Goal: Information Seeking & Learning: Understand process/instructions

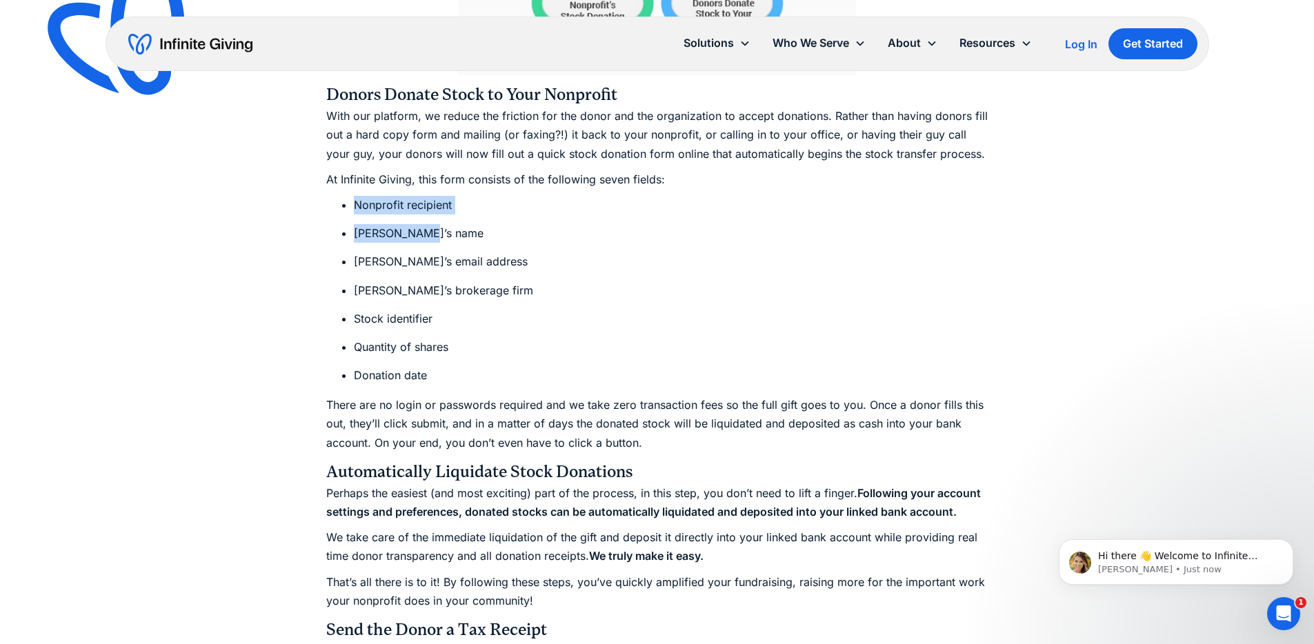
drag, startPoint x: 605, startPoint y: 211, endPoint x: 639, endPoint y: 243, distance: 46.3
click at [633, 238] on ul "Nonprofit recipient [PERSON_NAME]’s name [PERSON_NAME]’s email address [PERSON_…" at bounding box center [657, 290] width 662 height 189
click at [645, 253] on li "[PERSON_NAME]’s email address" at bounding box center [671, 261] width 634 height 19
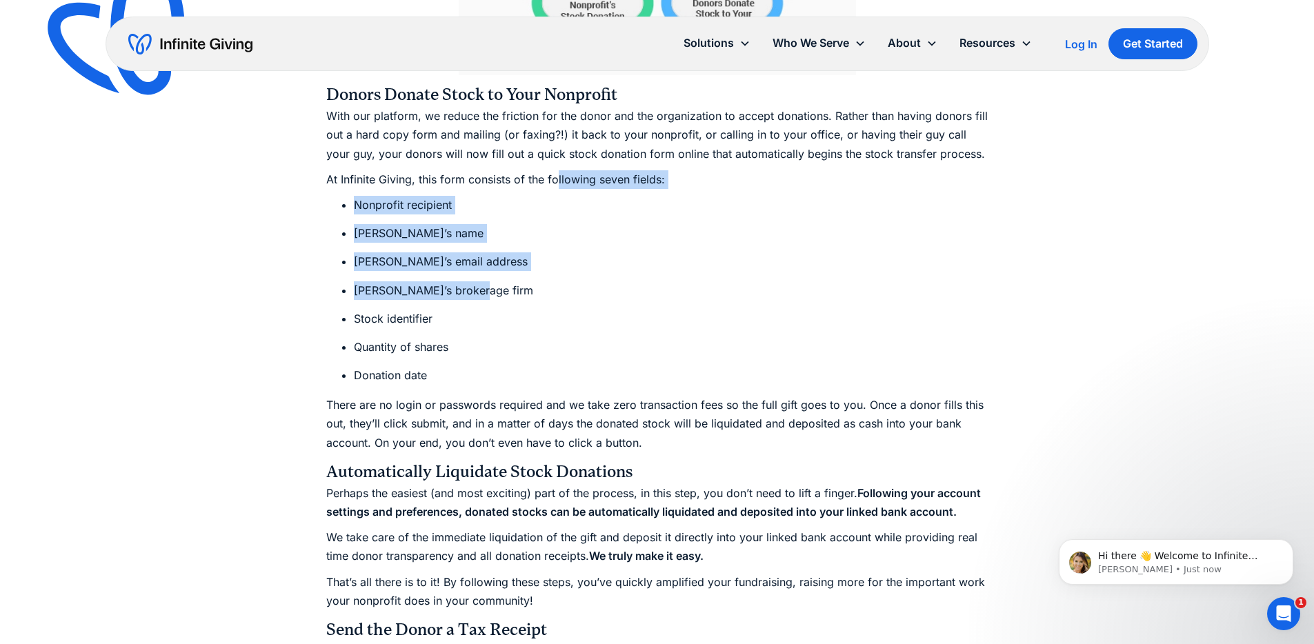
drag, startPoint x: 675, startPoint y: 285, endPoint x: 546, endPoint y: 165, distance: 175.7
click at [557, 176] on div "Let’s begin with a statistic: Nonprofits receiving stock donations (in addition…" at bounding box center [657, 412] width 662 height 4631
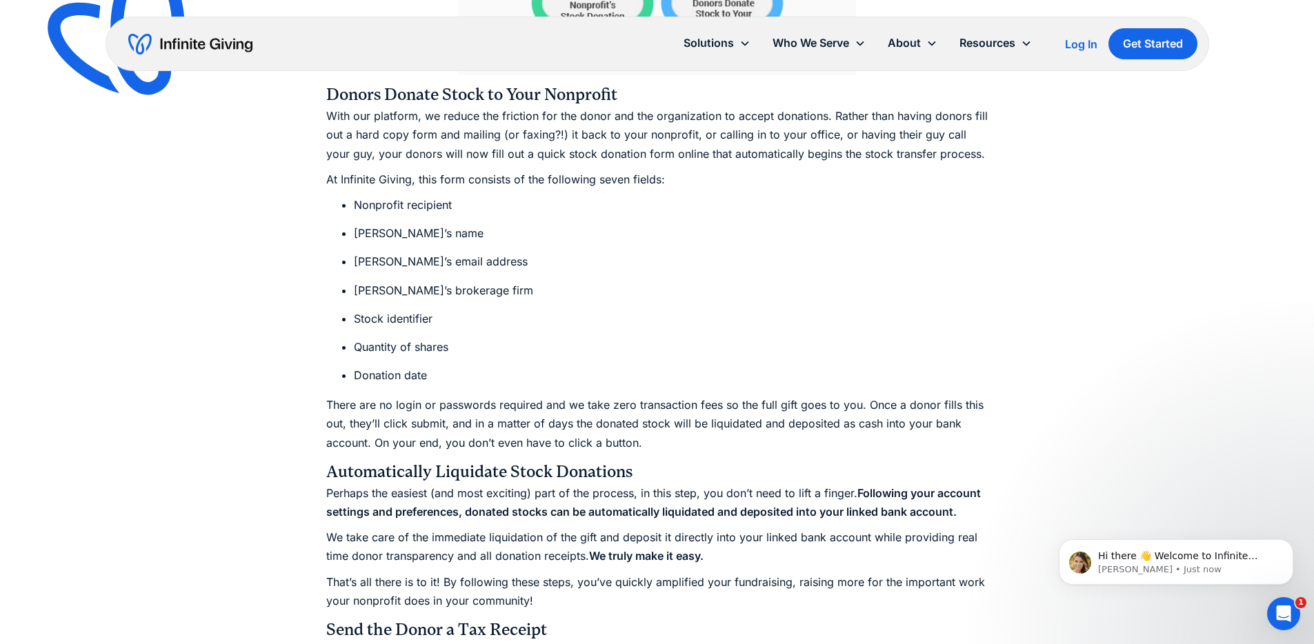
click at [546, 165] on div "Let’s begin with a statistic: Nonprofits receiving stock donations (in addition…" at bounding box center [657, 412] width 662 height 4631
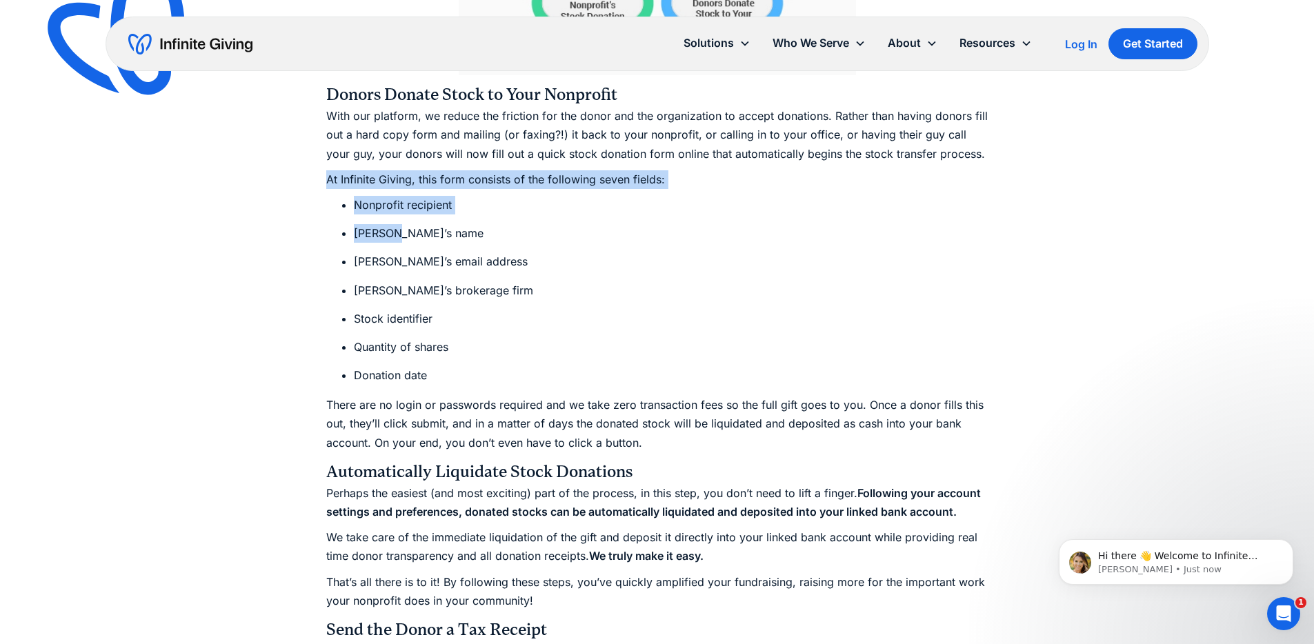
drag, startPoint x: 546, startPoint y: 165, endPoint x: 669, endPoint y: 272, distance: 162.3
click at [645, 252] on div "Let’s begin with a statistic: Nonprofits receiving stock donations (in addition…" at bounding box center [657, 412] width 662 height 4631
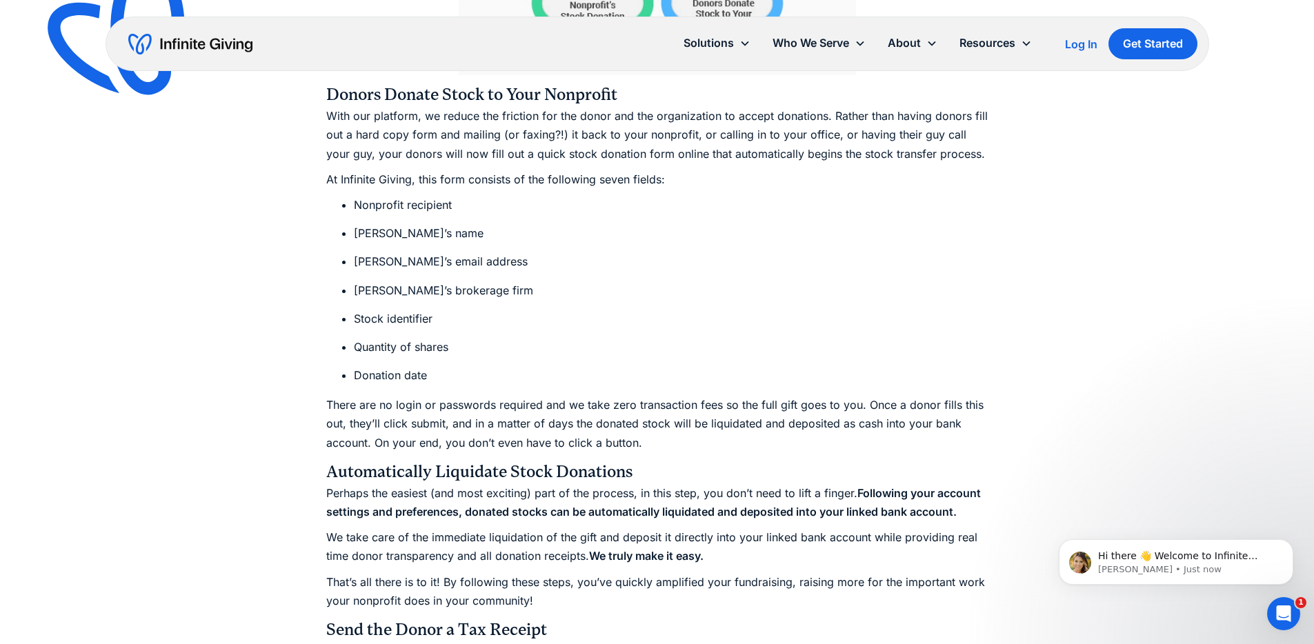
click at [679, 279] on ul "Nonprofit recipient [PERSON_NAME]’s name [PERSON_NAME]’s email address [PERSON_…" at bounding box center [657, 290] width 662 height 189
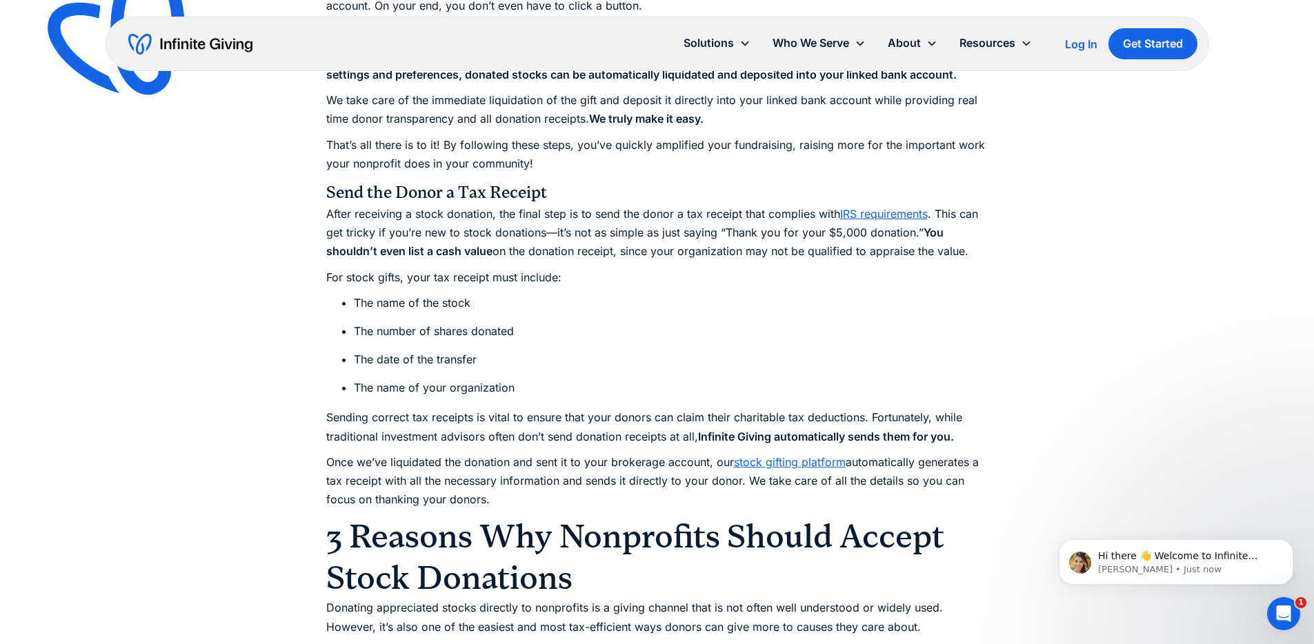
scroll to position [3236, 0]
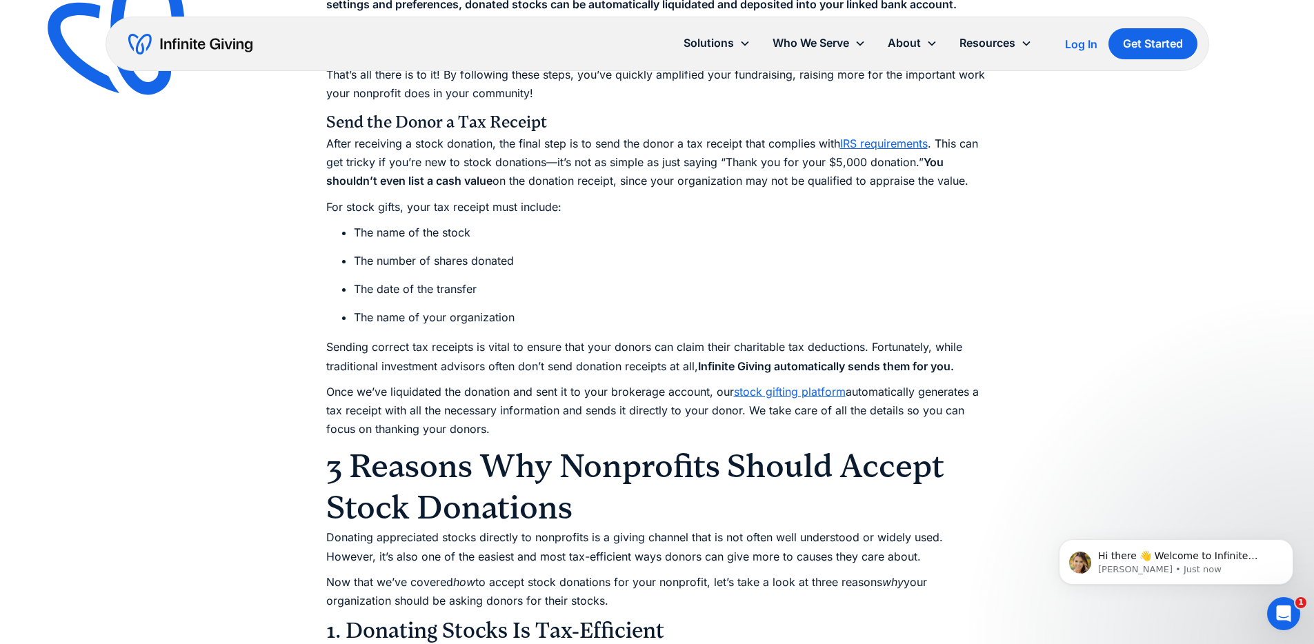
drag, startPoint x: 556, startPoint y: 252, endPoint x: 609, endPoint y: 280, distance: 59.5
click at [593, 272] on ul "The name of the stock The number of shares donated The date of the transfer The…" at bounding box center [657, 275] width 662 height 104
click at [612, 281] on li "The date of the transfer" at bounding box center [671, 289] width 634 height 19
drag, startPoint x: 599, startPoint y: 281, endPoint x: 464, endPoint y: 234, distance: 143.1
click at [468, 236] on ul "The name of the stock The number of shares donated The date of the transfer The…" at bounding box center [657, 275] width 662 height 104
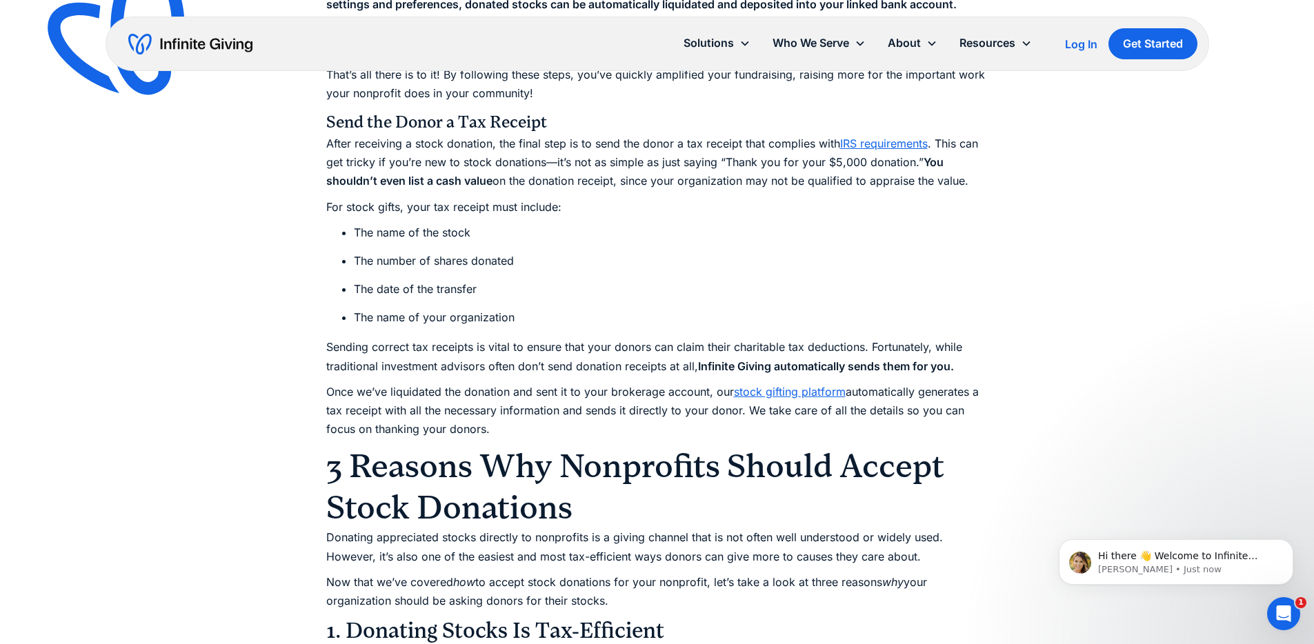
click at [458, 232] on li "The name of the stock" at bounding box center [671, 232] width 634 height 19
drag, startPoint x: 459, startPoint y: 233, endPoint x: 585, endPoint y: 300, distance: 142.8
click at [565, 292] on ul "The name of the stock The number of shares donated The date of the transfer The…" at bounding box center [657, 275] width 662 height 104
click at [585, 300] on ul "The name of the stock The number of shares donated The date of the transfer The…" at bounding box center [657, 275] width 662 height 104
drag, startPoint x: 585, startPoint y: 300, endPoint x: 455, endPoint y: 231, distance: 147.4
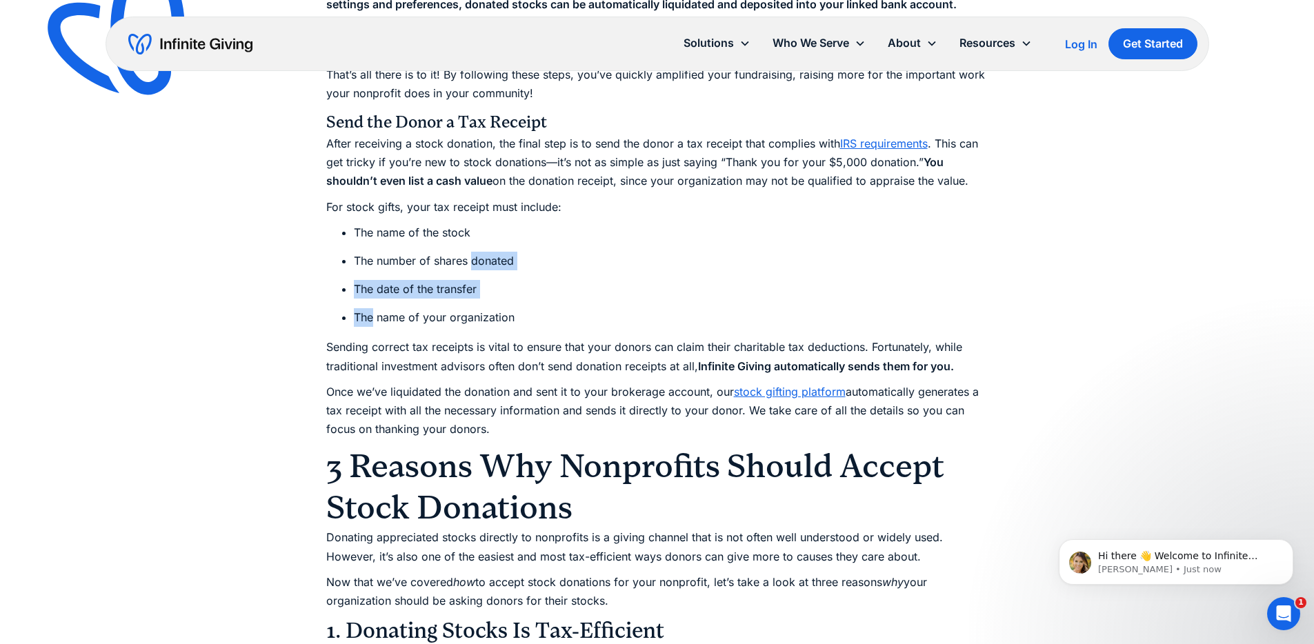
click at [479, 240] on ul "The name of the stock The number of shares donated The date of the transfer The…" at bounding box center [657, 275] width 662 height 104
click at [455, 231] on li "The name of the stock" at bounding box center [671, 232] width 634 height 19
drag, startPoint x: 499, startPoint y: 272, endPoint x: 593, endPoint y: 331, distance: 111.0
click at [583, 326] on ul "The name of the stock The number of shares donated The date of the transfer The…" at bounding box center [657, 275] width 662 height 104
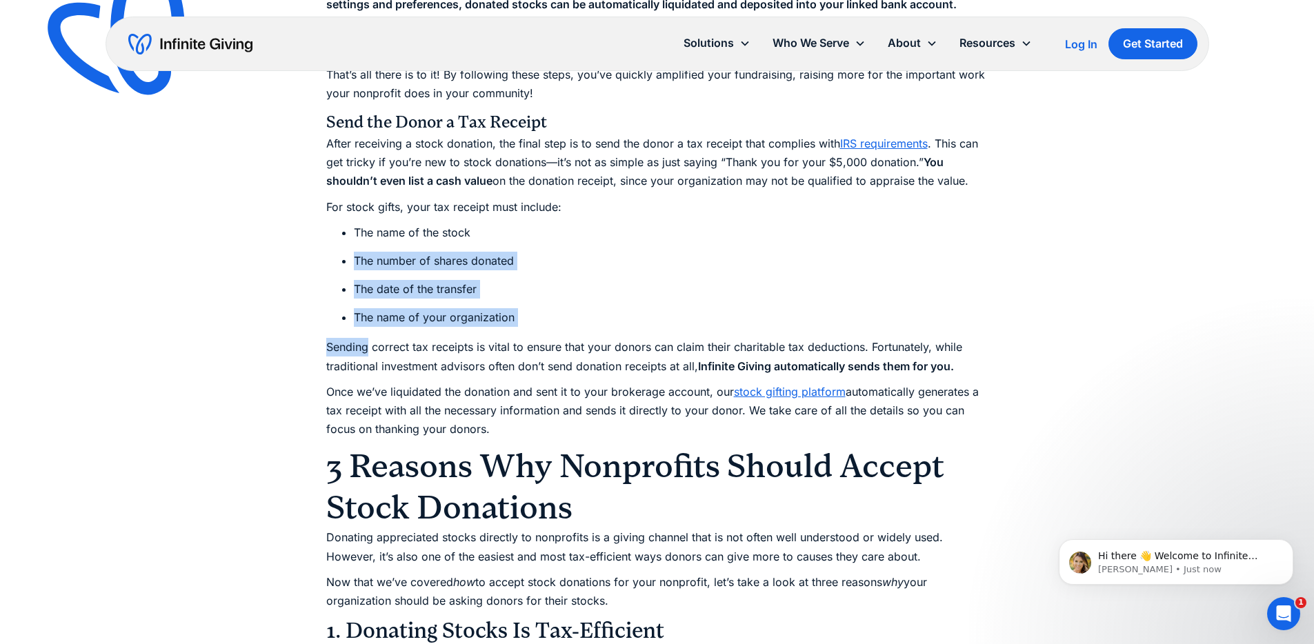
drag, startPoint x: 593, startPoint y: 331, endPoint x: 421, endPoint y: 232, distance: 198.9
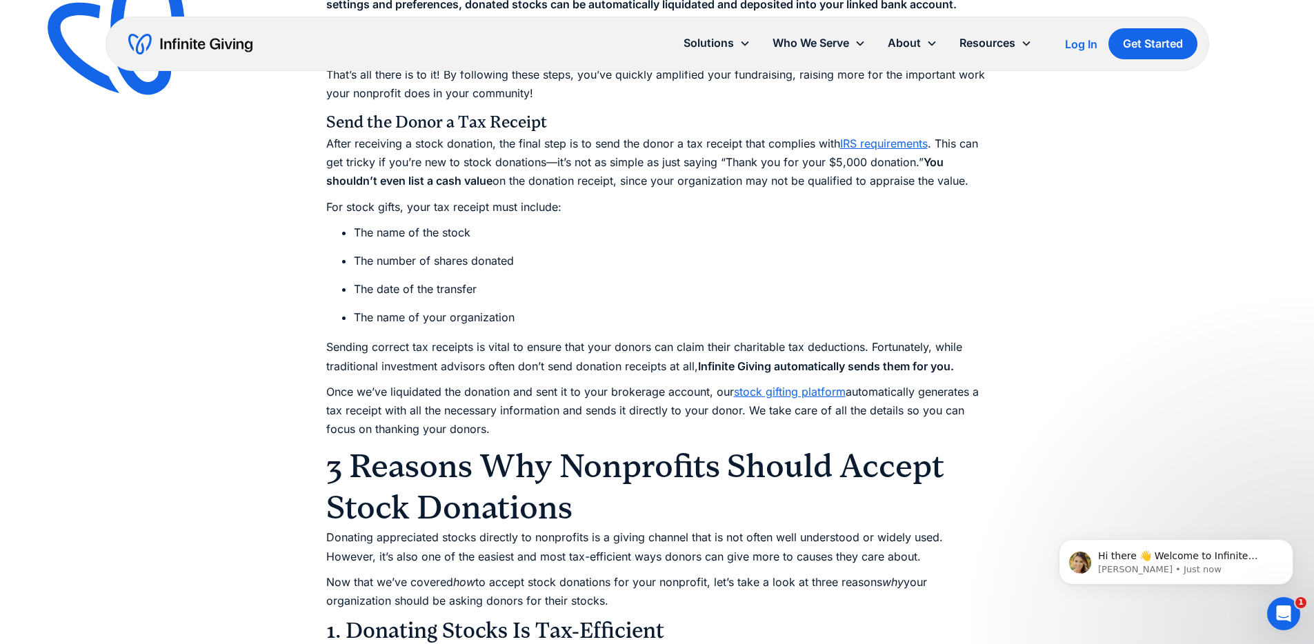
click at [421, 232] on li "The name of the stock" at bounding box center [671, 232] width 634 height 19
drag, startPoint x: 511, startPoint y: 286, endPoint x: 584, endPoint y: 314, distance: 78.1
click at [557, 305] on ul "The name of the stock The number of shares donated The date of the transfer The…" at bounding box center [657, 275] width 662 height 104
click at [584, 314] on li "The name of your organization" at bounding box center [671, 317] width 634 height 19
drag, startPoint x: 584, startPoint y: 314, endPoint x: 492, endPoint y: 266, distance: 103.9
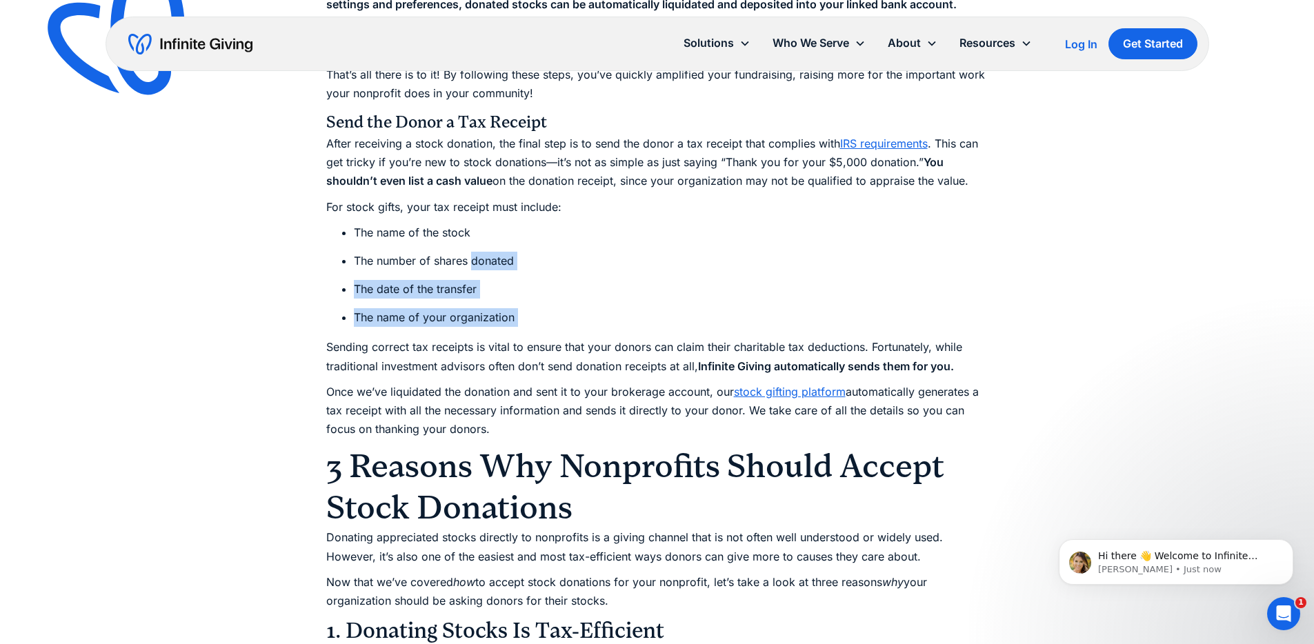
click at [492, 266] on ul "The name of the stock The number of shares donated The date of the transfer The…" at bounding box center [657, 275] width 662 height 104
drag, startPoint x: 484, startPoint y: 263, endPoint x: 518, endPoint y: 288, distance: 42.3
click at [484, 263] on li "The number of shares donated" at bounding box center [671, 261] width 634 height 19
drag, startPoint x: 518, startPoint y: 288, endPoint x: 635, endPoint y: 342, distance: 129.0
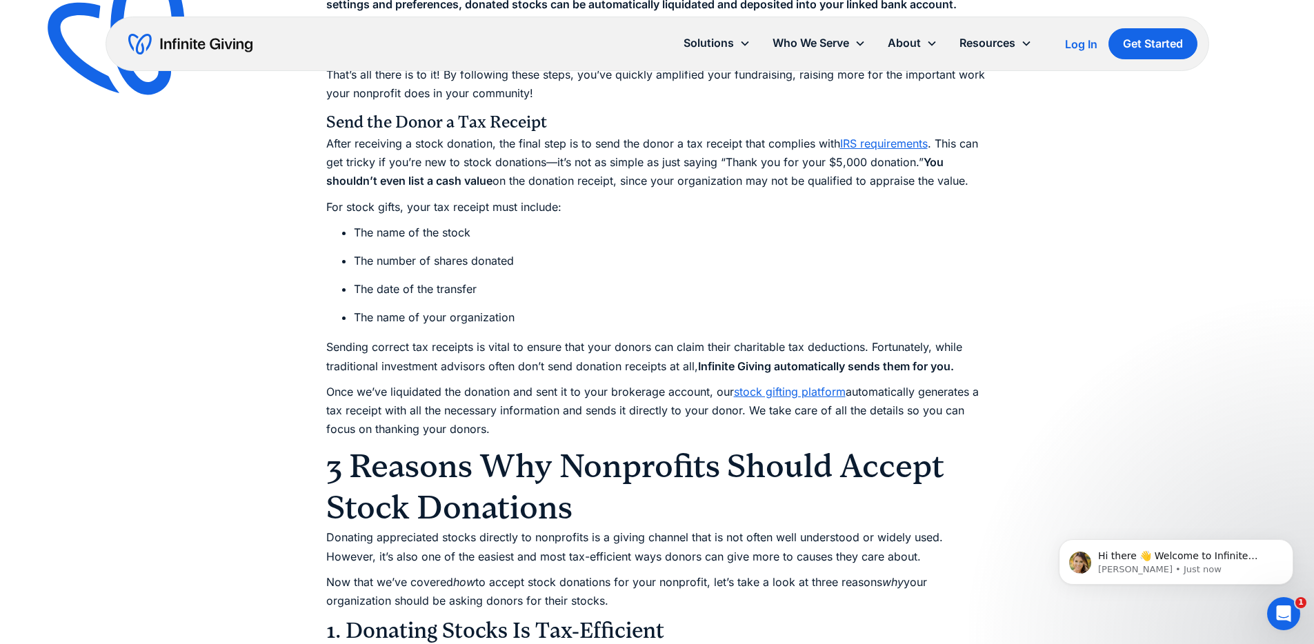
click at [635, 342] on p "Sending correct tax receipts is vital to ensure that your donors can claim thei…" at bounding box center [657, 356] width 662 height 37
drag, startPoint x: 576, startPoint y: 306, endPoint x: 510, endPoint y: 275, distance: 72.5
drag, startPoint x: 488, startPoint y: 265, endPoint x: 514, endPoint y: 285, distance: 33.5
click at [488, 265] on li "The number of shares donated" at bounding box center [671, 261] width 634 height 19
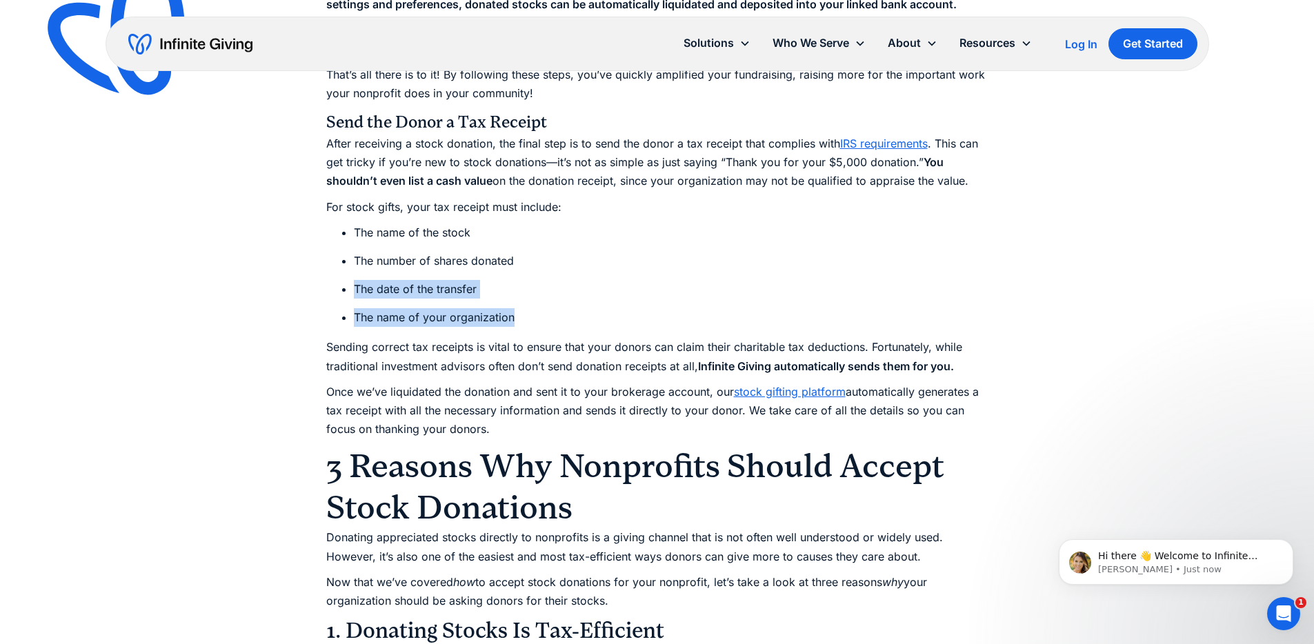
drag, startPoint x: 514, startPoint y: 285, endPoint x: 592, endPoint y: 328, distance: 88.9
click at [588, 326] on ul "The name of the stock The number of shares donated The date of the transfer The…" at bounding box center [657, 275] width 662 height 104
drag, startPoint x: 592, startPoint y: 328, endPoint x: 548, endPoint y: 299, distance: 53.4
drag, startPoint x: 548, startPoint y: 299, endPoint x: 450, endPoint y: 250, distance: 109.8
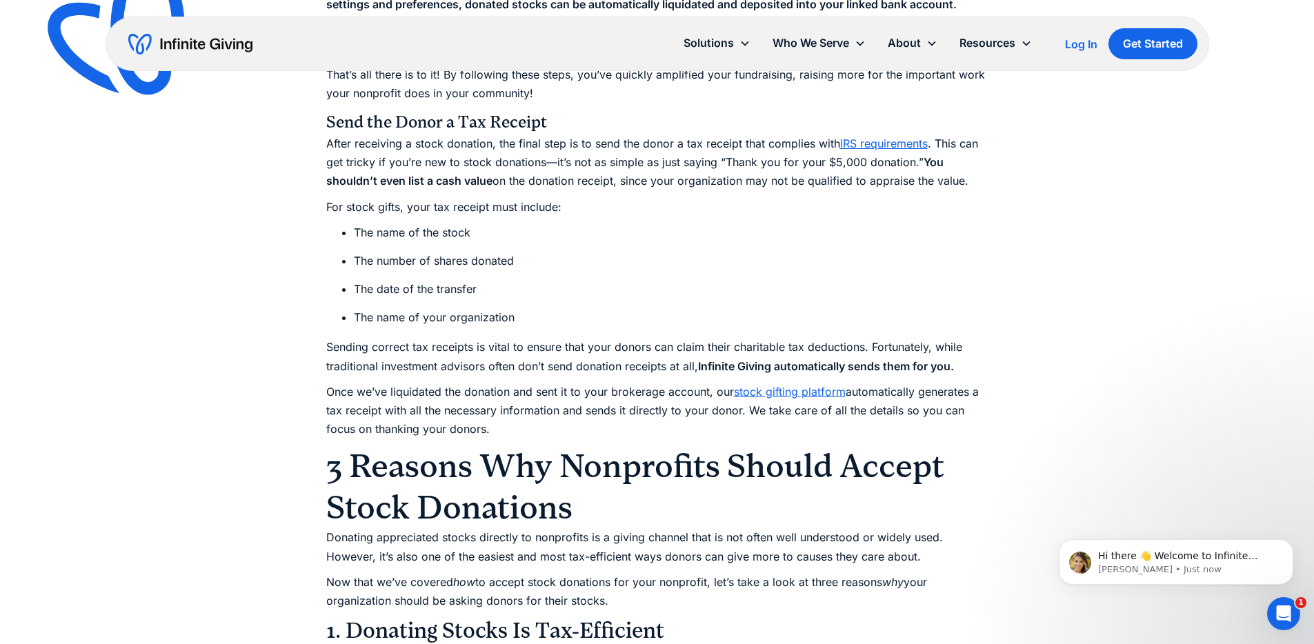
click at [452, 251] on ul "The name of the stock The number of shares donated The date of the transfer The…" at bounding box center [657, 275] width 662 height 104
drag, startPoint x: 450, startPoint y: 250, endPoint x: 577, endPoint y: 317, distance: 144.4
click at [452, 253] on ul "The name of the stock The number of shares donated The date of the transfer The…" at bounding box center [657, 275] width 662 height 104
drag, startPoint x: 577, startPoint y: 317, endPoint x: 615, endPoint y: 331, distance: 40.4
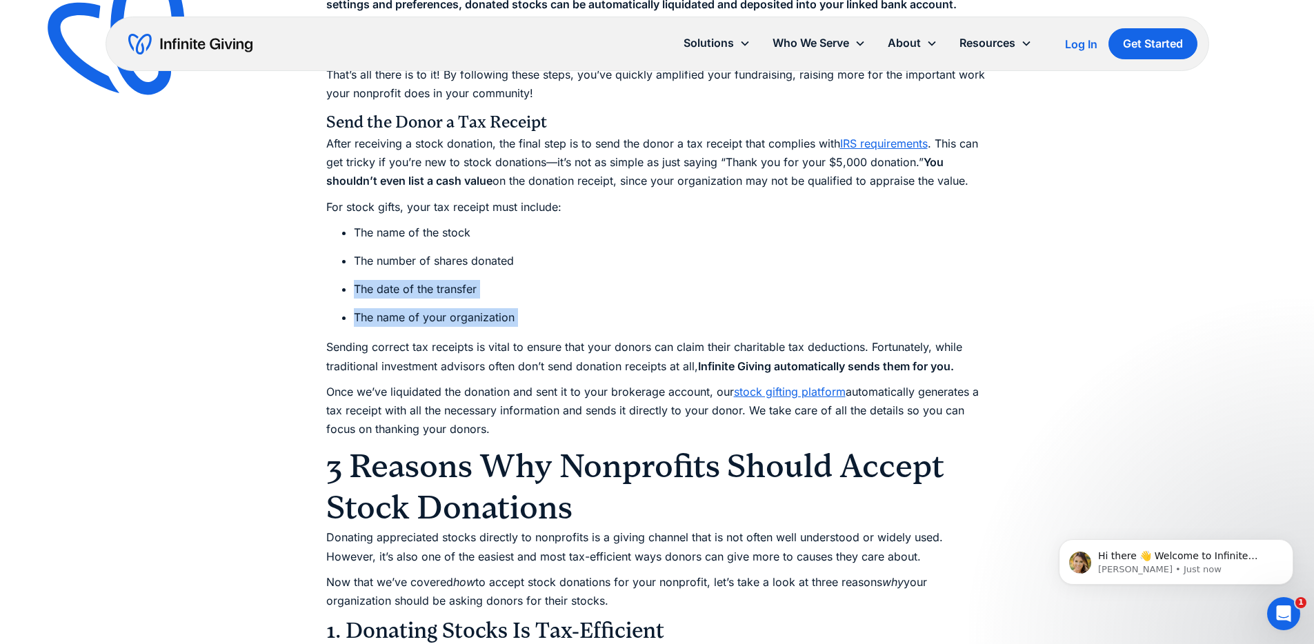
drag, startPoint x: 547, startPoint y: 287, endPoint x: 505, endPoint y: 267, distance: 46.6
click at [505, 267] on li "The number of shares donated" at bounding box center [671, 261] width 634 height 19
drag, startPoint x: 548, startPoint y: 300, endPoint x: 596, endPoint y: 320, distance: 52.2
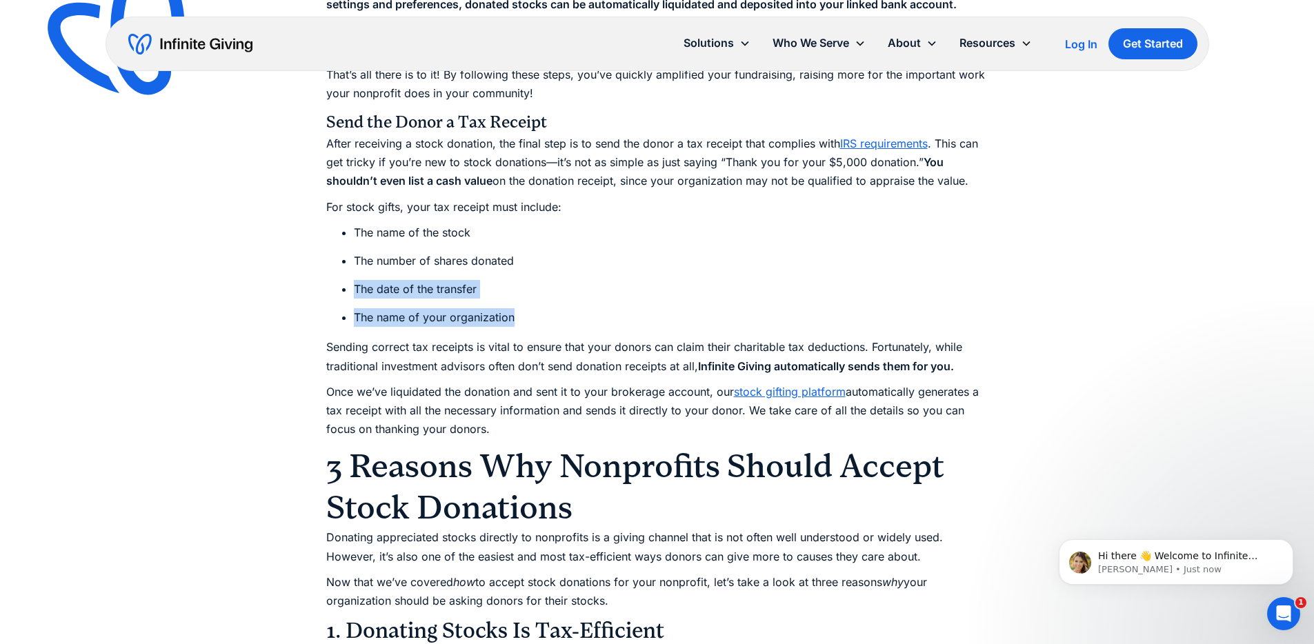
click at [588, 318] on ul "The name of the stock The number of shares donated The date of the transfer The…" at bounding box center [657, 275] width 662 height 104
click at [596, 320] on li "The name of your organization" at bounding box center [671, 317] width 634 height 19
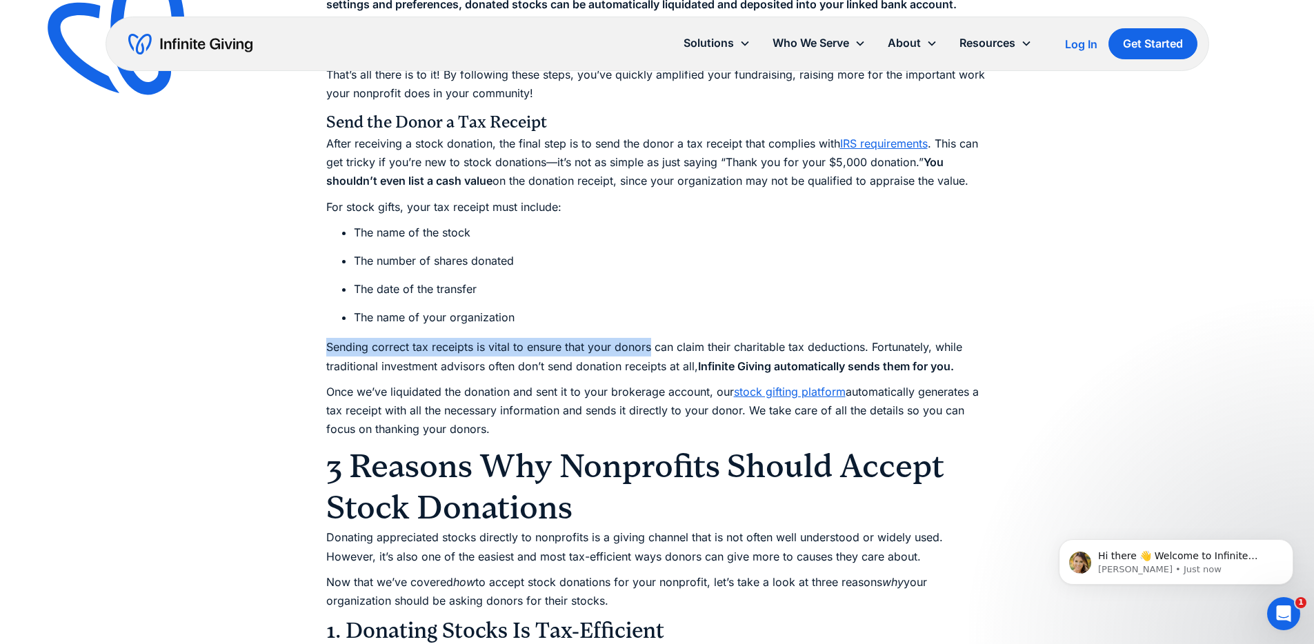
drag, startPoint x: 596, startPoint y: 320, endPoint x: 654, endPoint y: 357, distance: 68.9
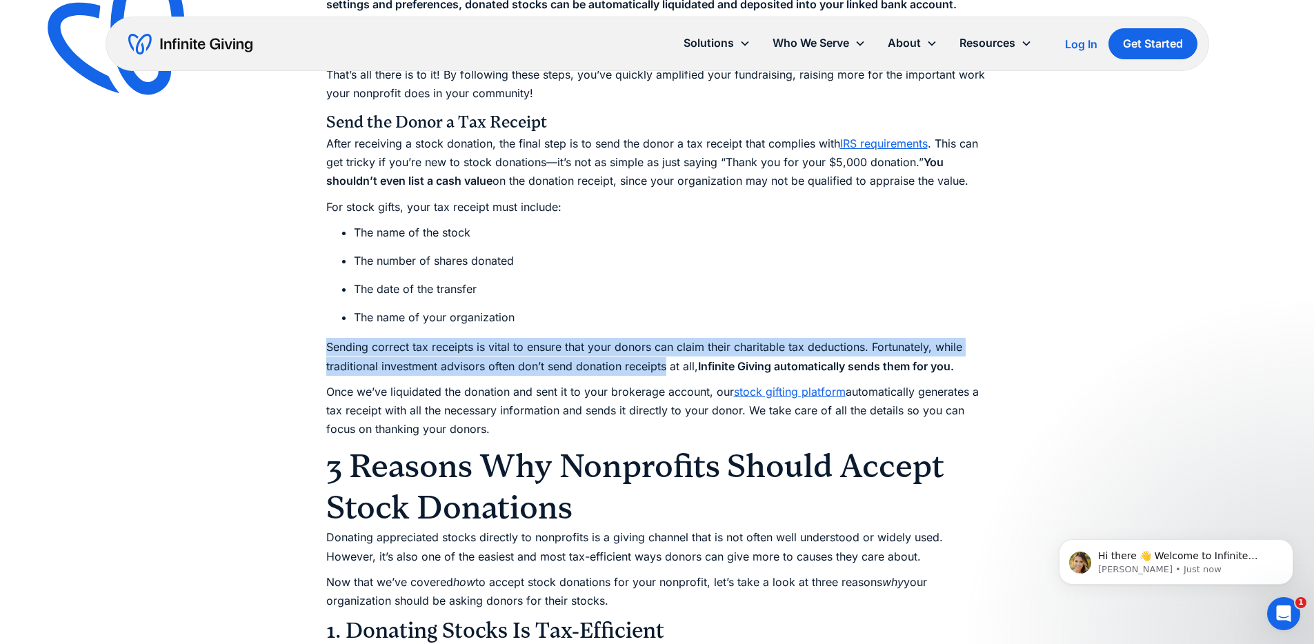
click at [654, 357] on p "Sending correct tax receipts is vital to ensure that your donors can claim thei…" at bounding box center [657, 356] width 662 height 37
drag, startPoint x: 654, startPoint y: 357, endPoint x: 494, endPoint y: 274, distance: 179.8
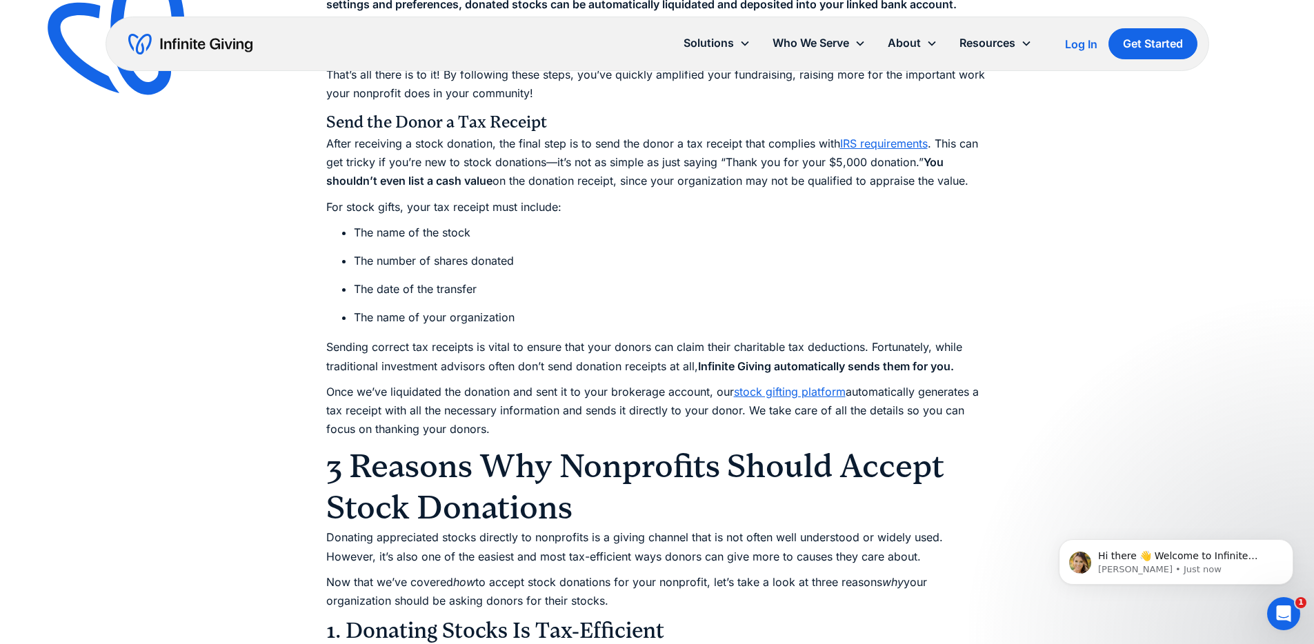
drag, startPoint x: 494, startPoint y: 274, endPoint x: 531, endPoint y: 303, distance: 46.6
click at [494, 273] on ul "The name of the stock The number of shares donated The date of the transfer The…" at bounding box center [657, 275] width 662 height 104
drag, startPoint x: 531, startPoint y: 303, endPoint x: 594, endPoint y: 337, distance: 72.2
click at [603, 341] on p "Sending correct tax receipts is vital to ensure that your donors can claim thei…" at bounding box center [657, 356] width 662 height 37
